Goal: Task Accomplishment & Management: Complete application form

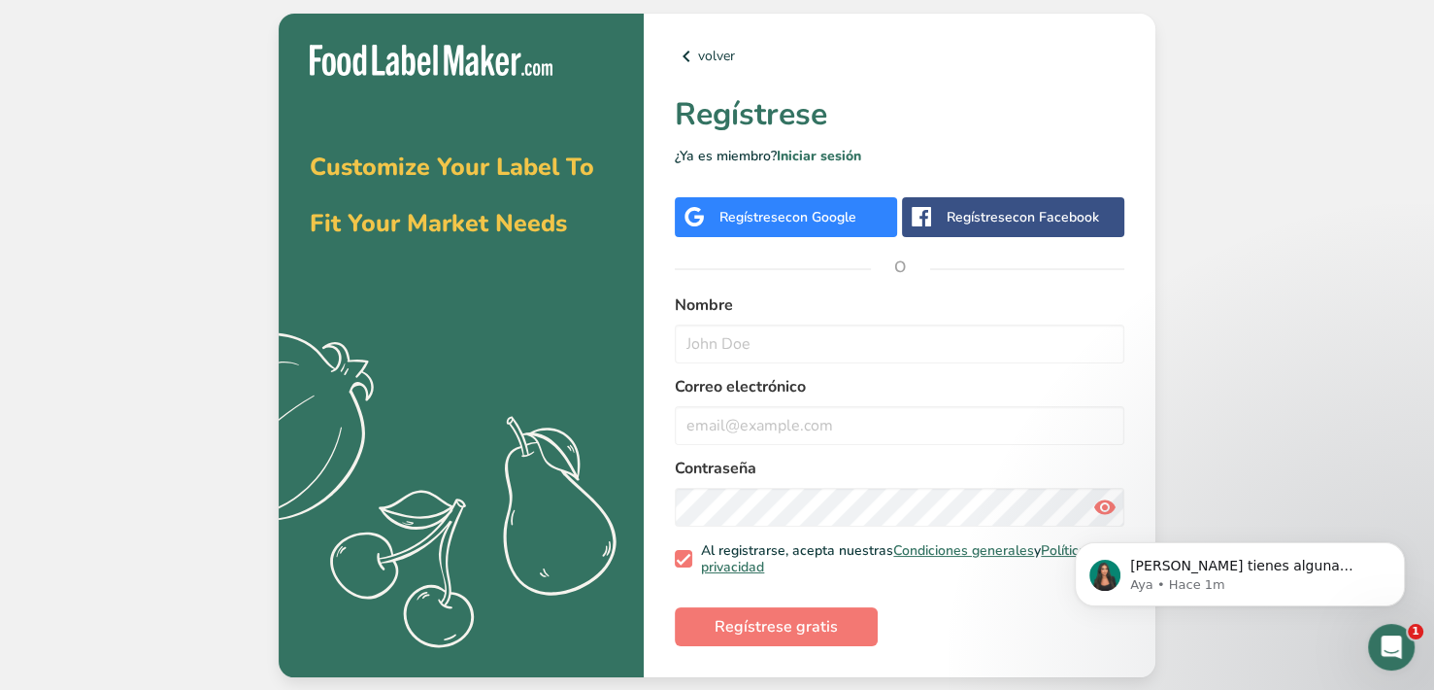
click at [829, 214] on span "con Google" at bounding box center [821, 217] width 71 height 18
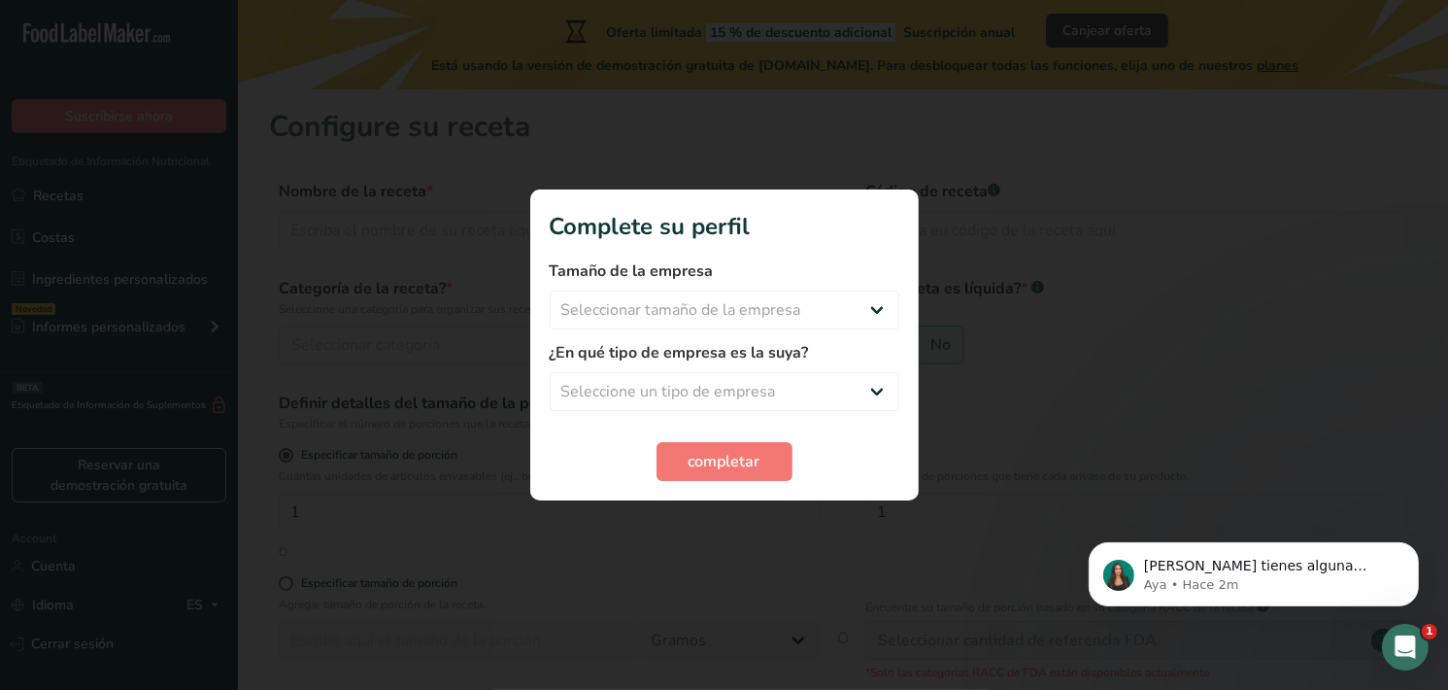
click at [1052, 374] on div at bounding box center [724, 345] width 1448 height 690
click at [753, 295] on select "Seleccionar tamaño de la empresa Menos de 10 empleados De 10 a 50 empleados De …" at bounding box center [725, 309] width 350 height 39
select select "1"
click at [550, 290] on select "Seleccionar tamaño de la empresa Menos de 10 empleados De 10 a 50 empleados De …" at bounding box center [725, 309] width 350 height 39
click at [765, 390] on select "Seleccione un tipo de empresa Fabricante de alimentos envasados Restaurante y c…" at bounding box center [725, 391] width 350 height 39
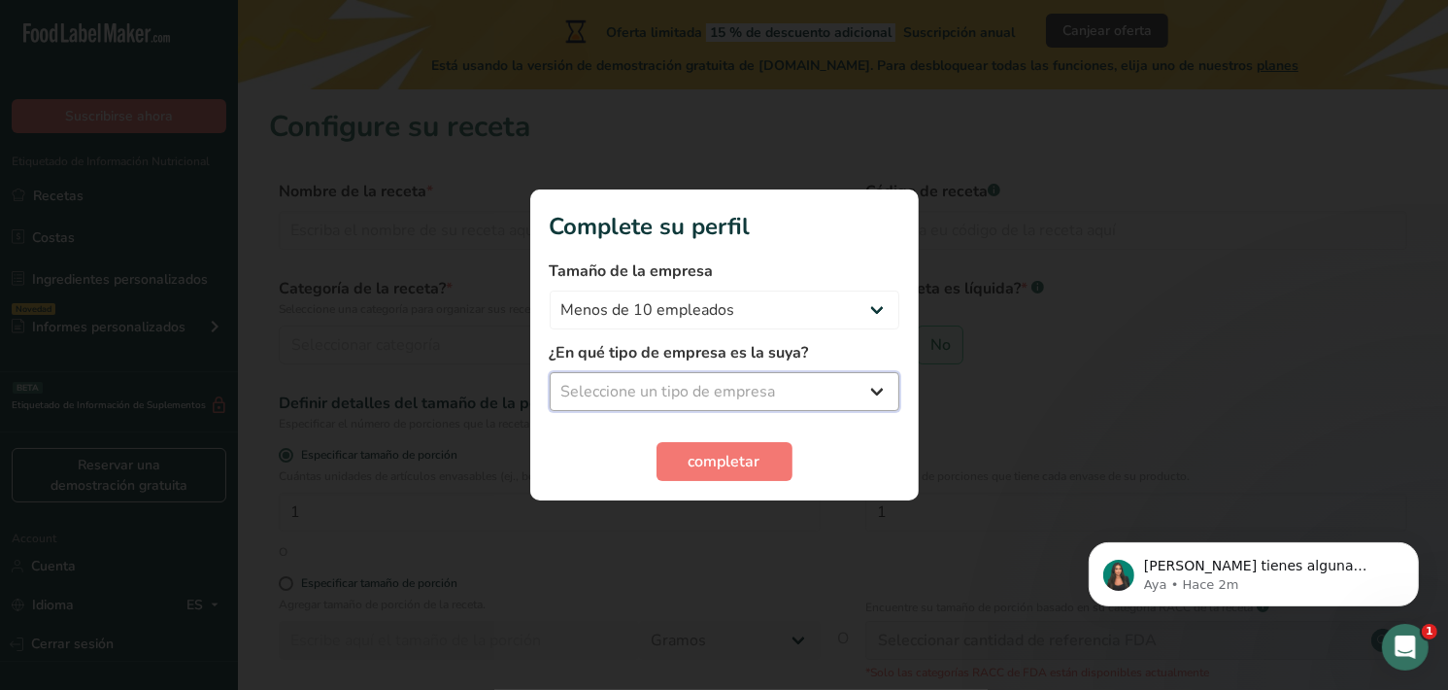
select select "8"
click at [550, 372] on select "Seleccione un tipo de empresa Fabricante de alimentos envasados Restaurante y c…" at bounding box center [725, 391] width 350 height 39
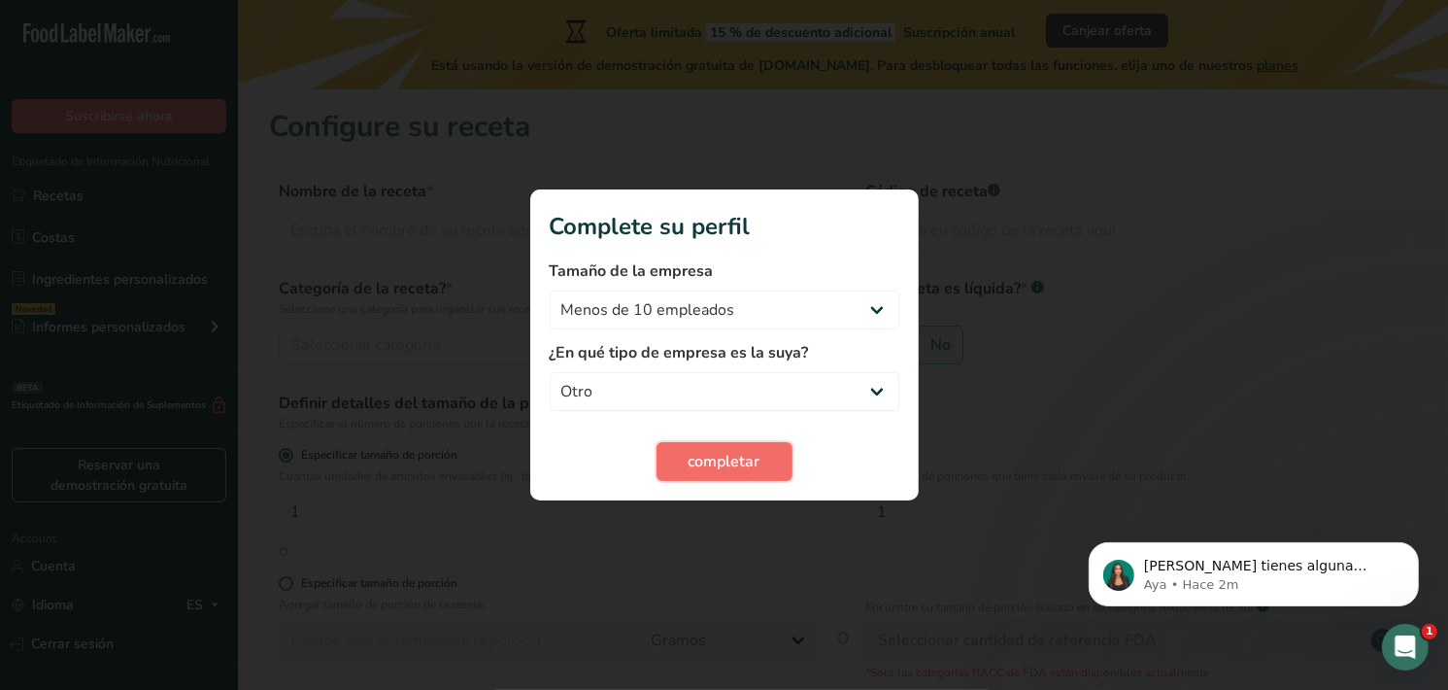
click at [675, 461] on button "completar" at bounding box center [725, 461] width 136 height 39
